Goal: Information Seeking & Learning: Learn about a topic

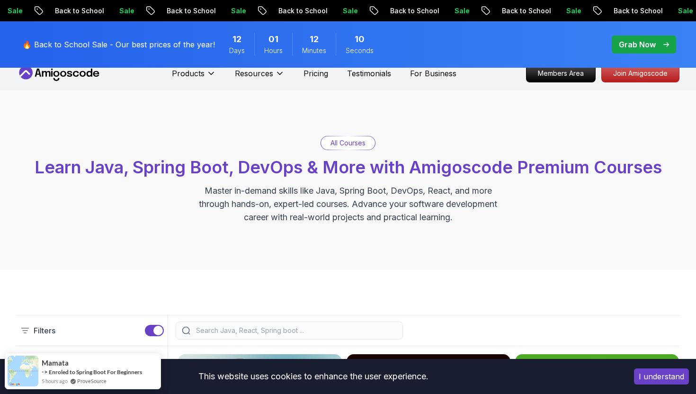
scroll to position [12, 0]
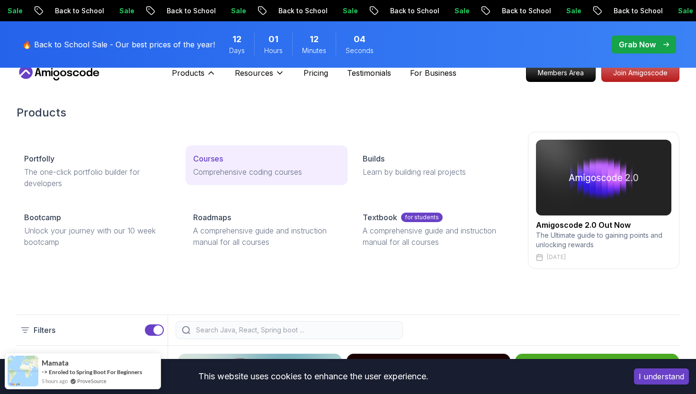
click at [212, 158] on p "Courses" at bounding box center [208, 158] width 30 height 11
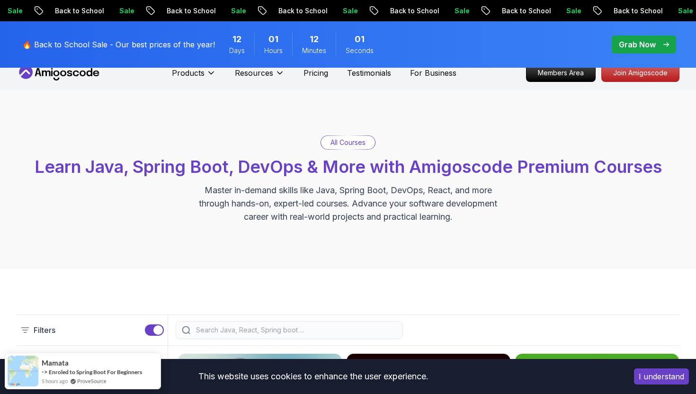
scroll to position [0, 0]
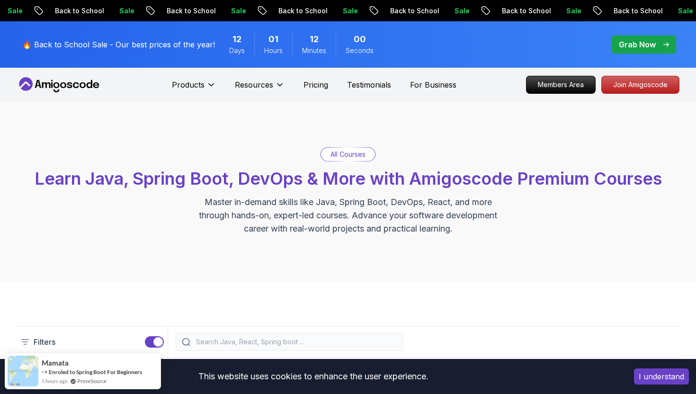
click at [340, 157] on p "All Courses" at bounding box center [347, 154] width 35 height 9
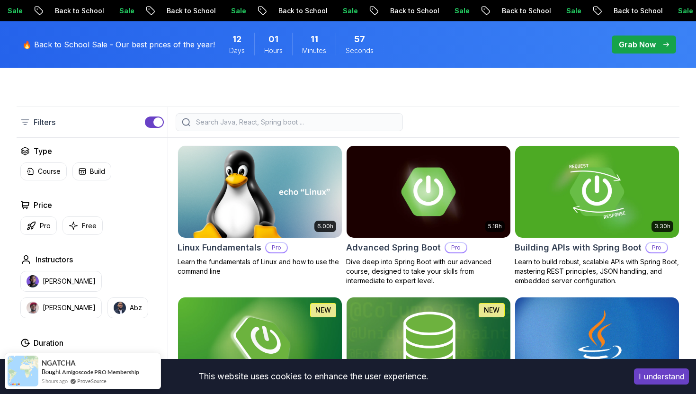
scroll to position [225, 0]
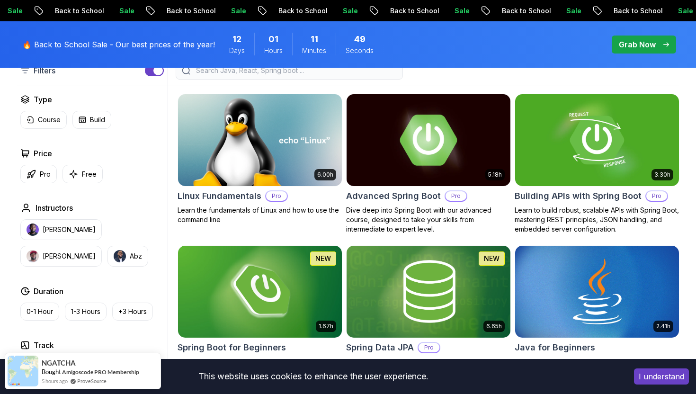
scroll to position [272, 0]
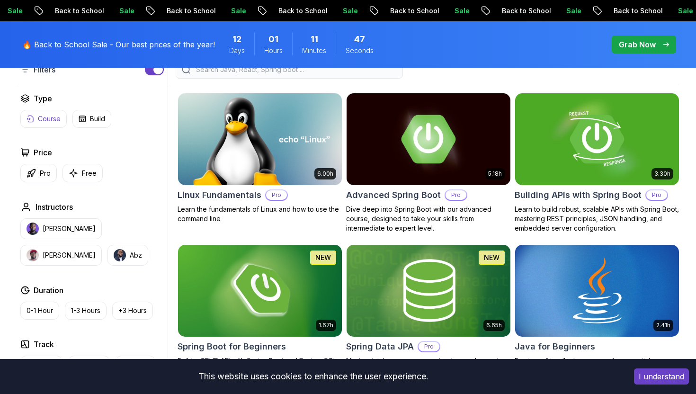
click at [42, 116] on p "Course" at bounding box center [49, 118] width 23 height 9
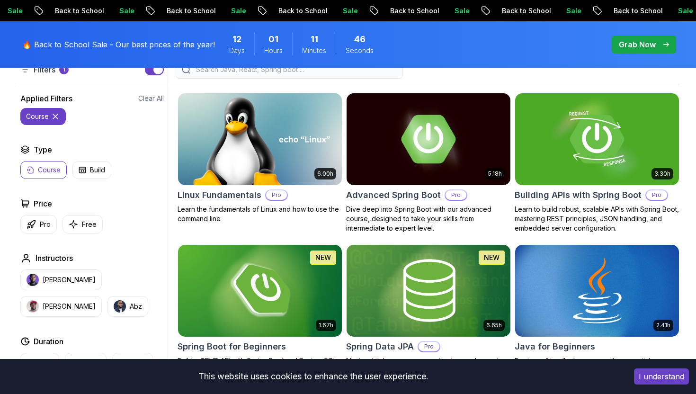
click at [57, 118] on icon at bounding box center [55, 116] width 9 height 9
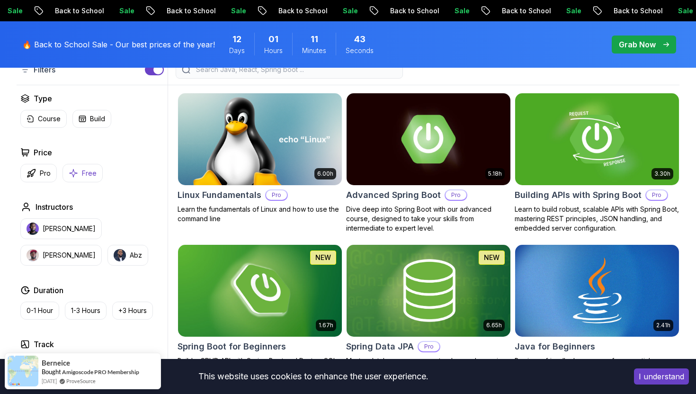
click at [79, 175] on button "Free" at bounding box center [82, 173] width 40 height 18
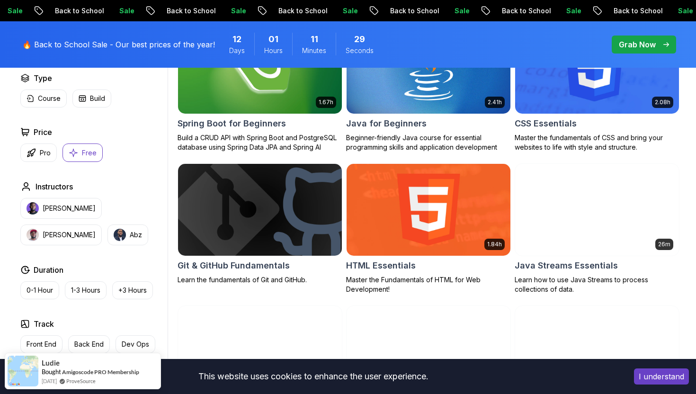
scroll to position [336, 0]
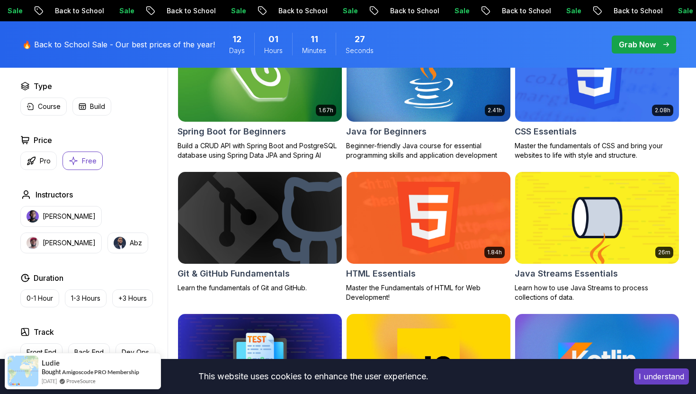
click at [86, 160] on p "Free" at bounding box center [89, 160] width 15 height 9
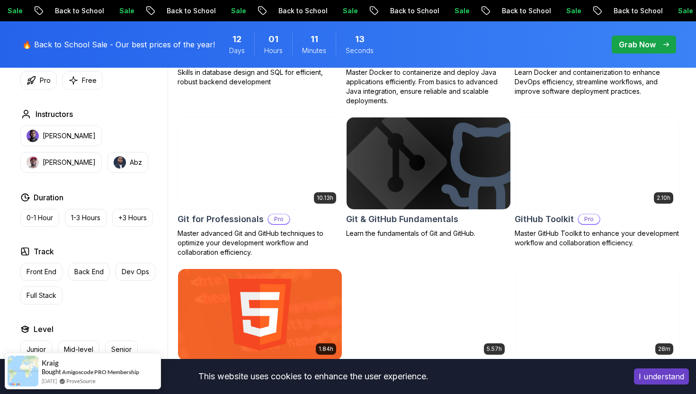
scroll to position [996, 0]
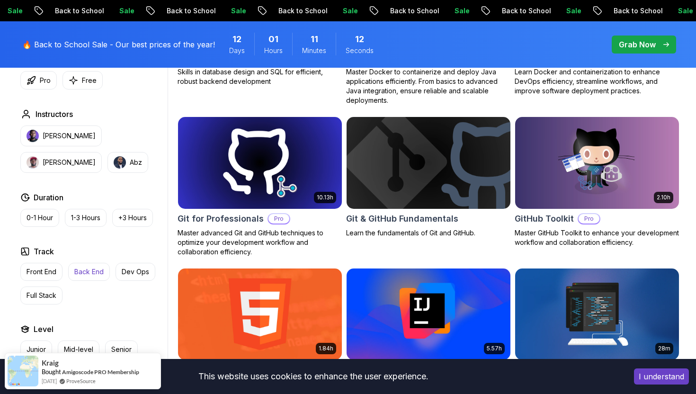
click at [94, 270] on p "Back End" at bounding box center [88, 271] width 29 height 9
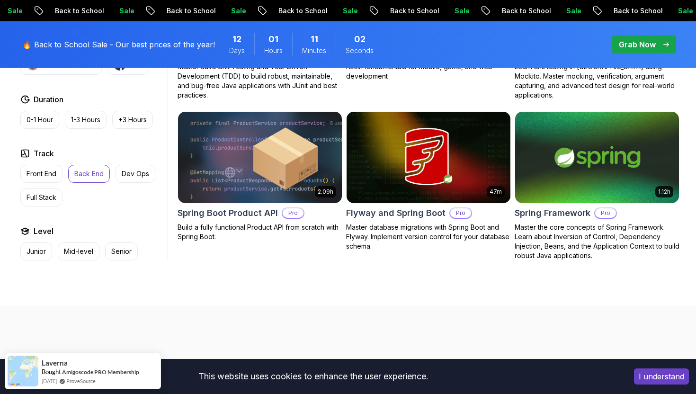
scroll to position [1167, 0]
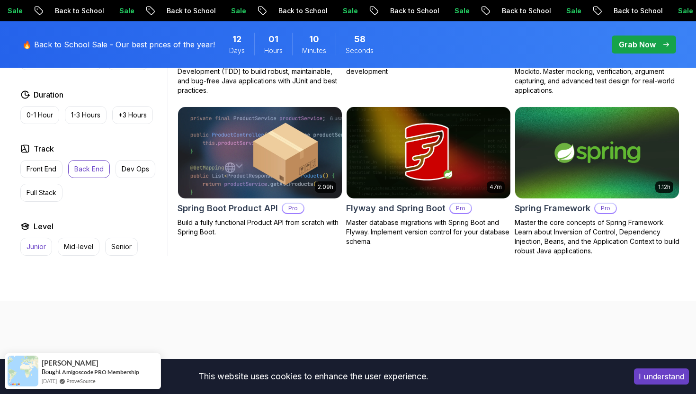
click at [43, 247] on p "Junior" at bounding box center [36, 246] width 19 height 9
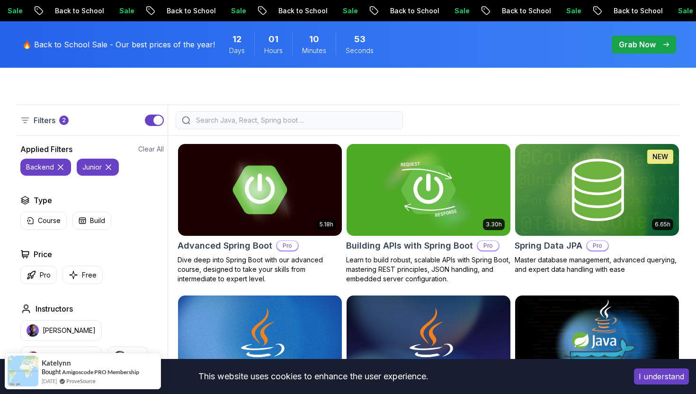
scroll to position [239, 0]
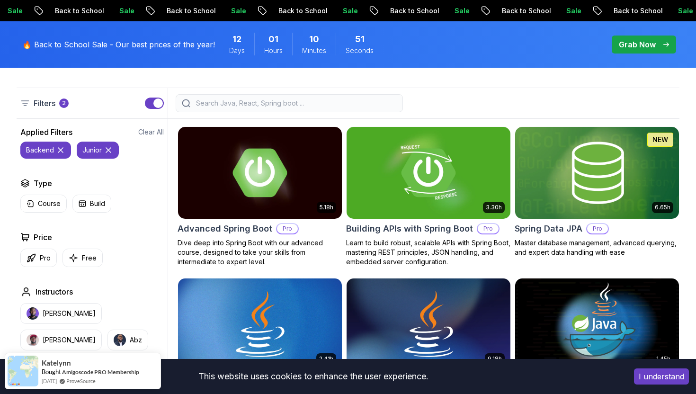
click at [109, 150] on icon at bounding box center [108, 149] width 9 height 9
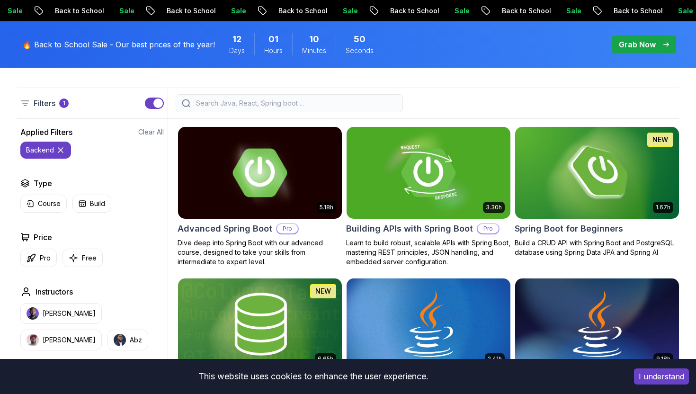
click at [62, 152] on icon at bounding box center [60, 149] width 9 height 9
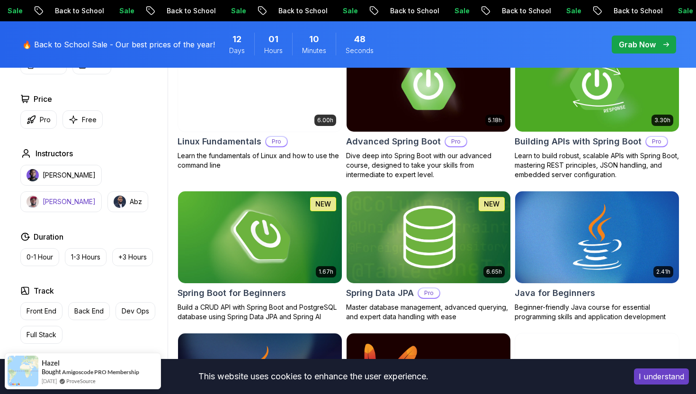
scroll to position [329, 0]
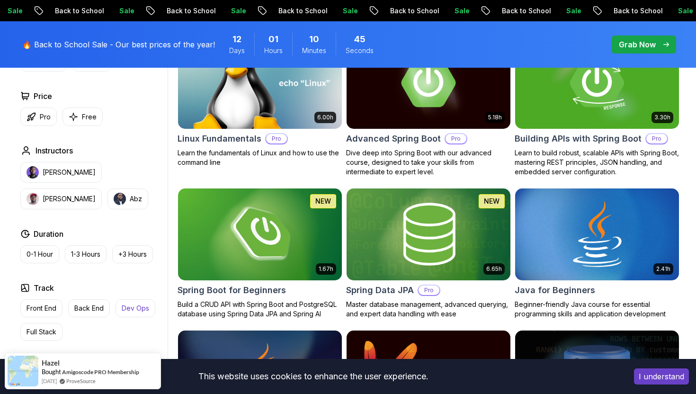
click at [134, 309] on p "Dev Ops" at bounding box center [135, 307] width 27 height 9
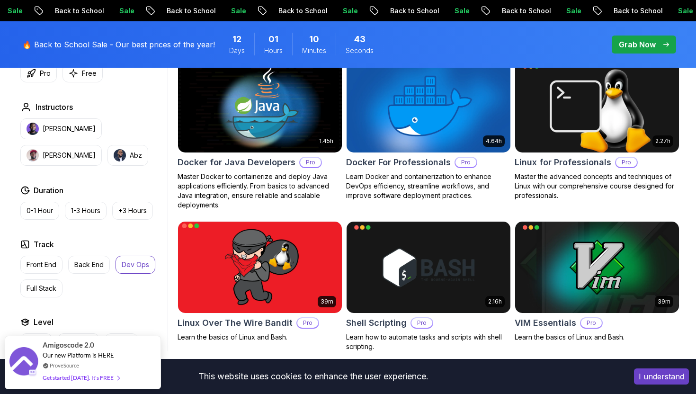
scroll to position [457, 0]
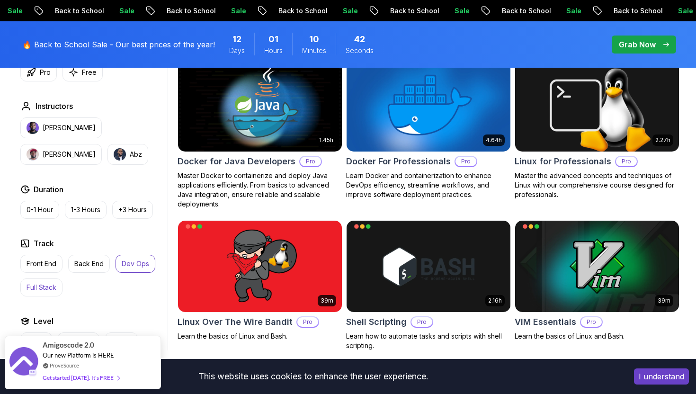
click at [41, 287] on p "Full Stack" at bounding box center [42, 287] width 30 height 9
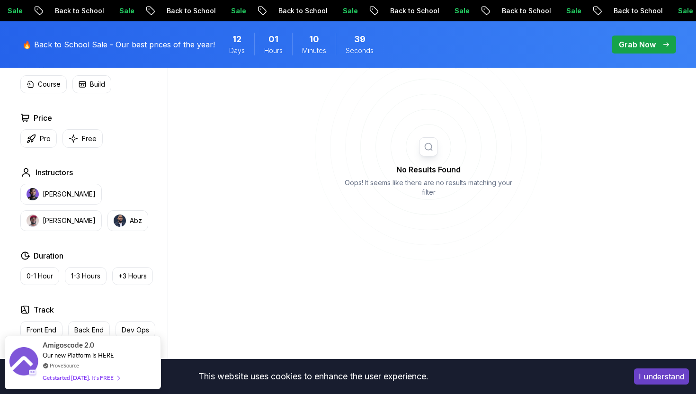
scroll to position [359, 0]
click at [133, 326] on p "Dev Ops" at bounding box center [135, 328] width 27 height 9
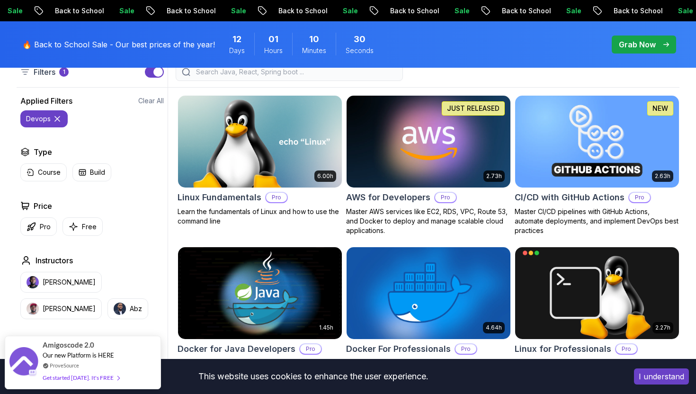
scroll to position [191, 0]
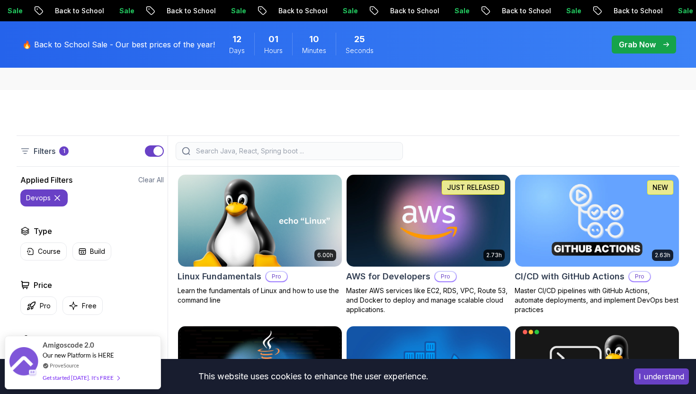
click at [45, 196] on p "devops" at bounding box center [38, 197] width 25 height 9
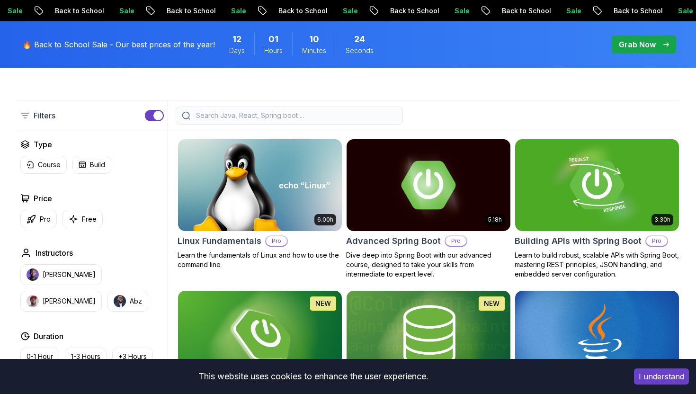
scroll to position [227, 0]
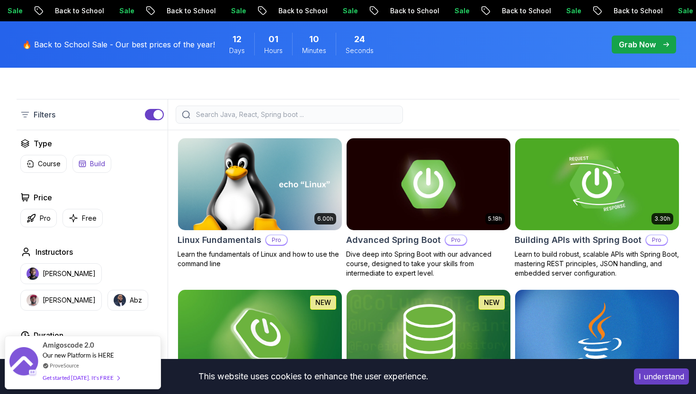
click at [93, 164] on p "Build" at bounding box center [97, 163] width 15 height 9
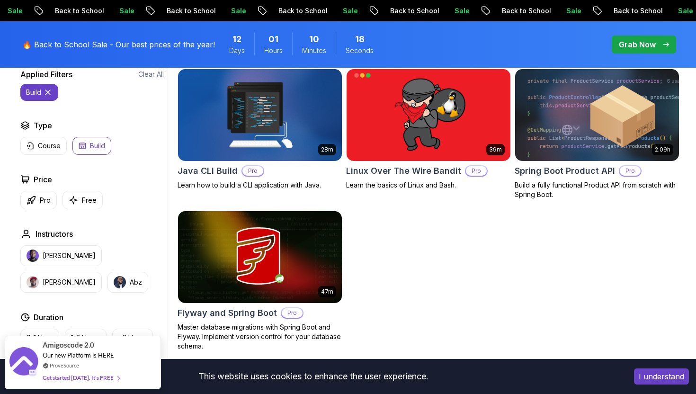
scroll to position [294, 0]
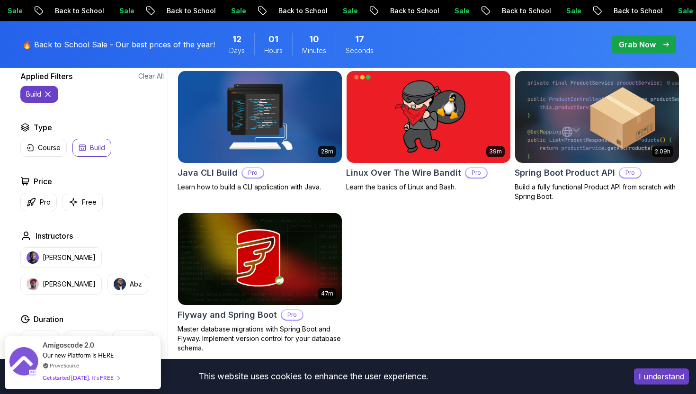
click at [287, 129] on img at bounding box center [260, 117] width 172 height 96
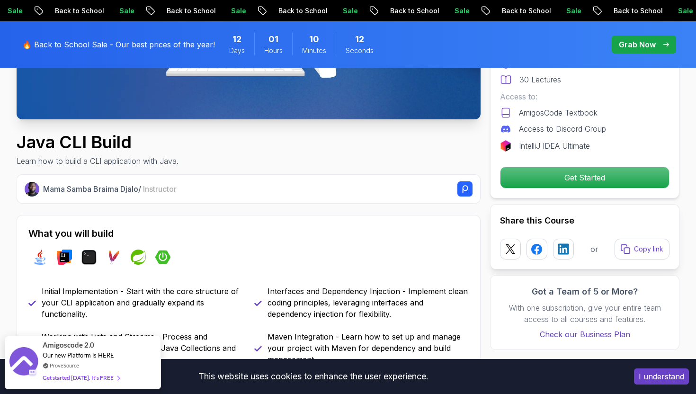
scroll to position [267, 0]
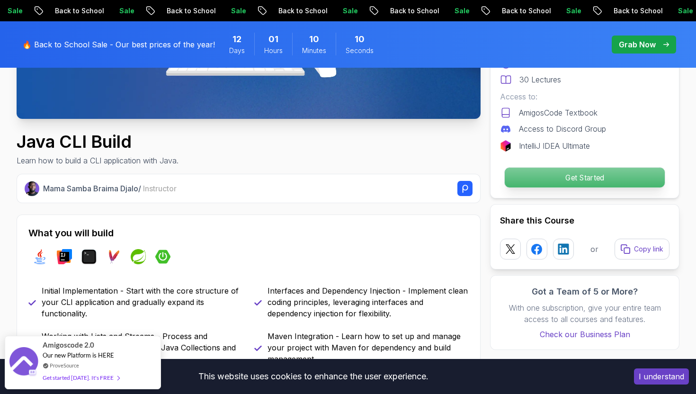
click at [522, 185] on p "Get Started" at bounding box center [585, 178] width 160 height 20
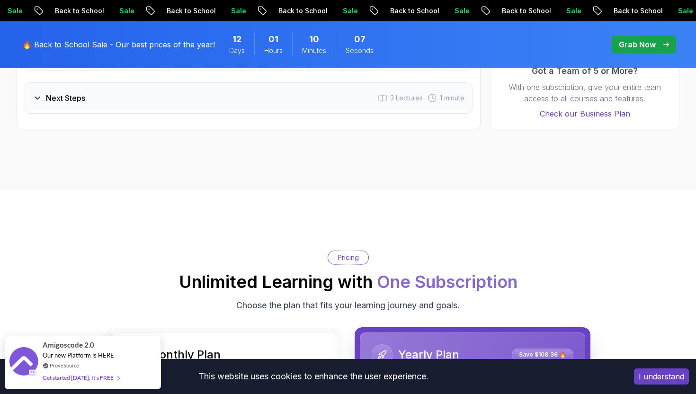
scroll to position [1550, 0]
